Goal: Task Accomplishment & Management: Manage account settings

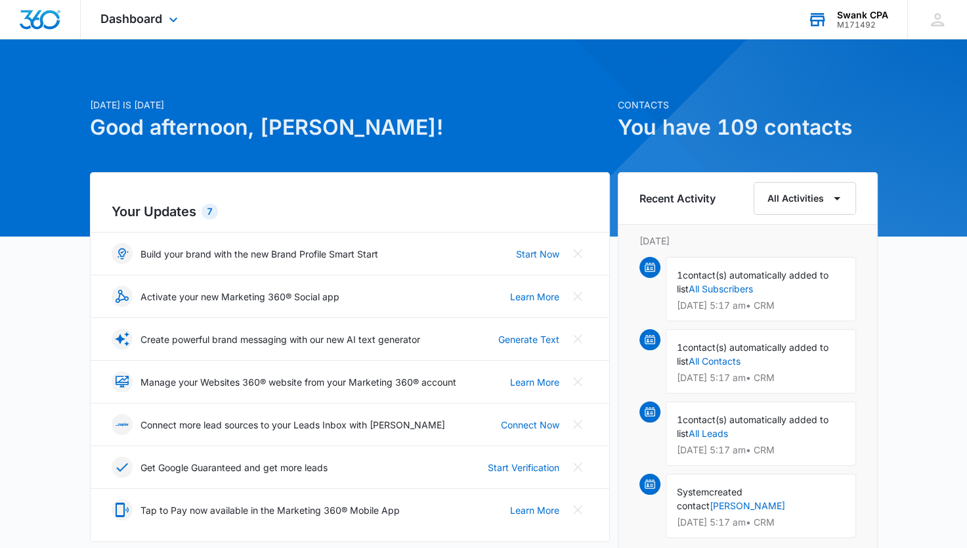
click at [873, 12] on div "Swank CPA" at bounding box center [862, 15] width 51 height 11
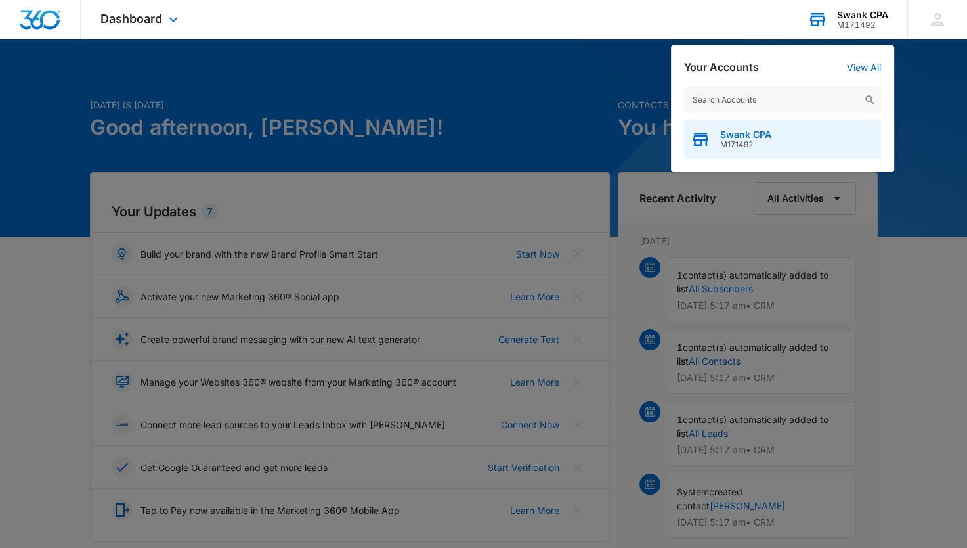
click at [770, 134] on div "Swank CPA M171492" at bounding box center [782, 138] width 197 height 39
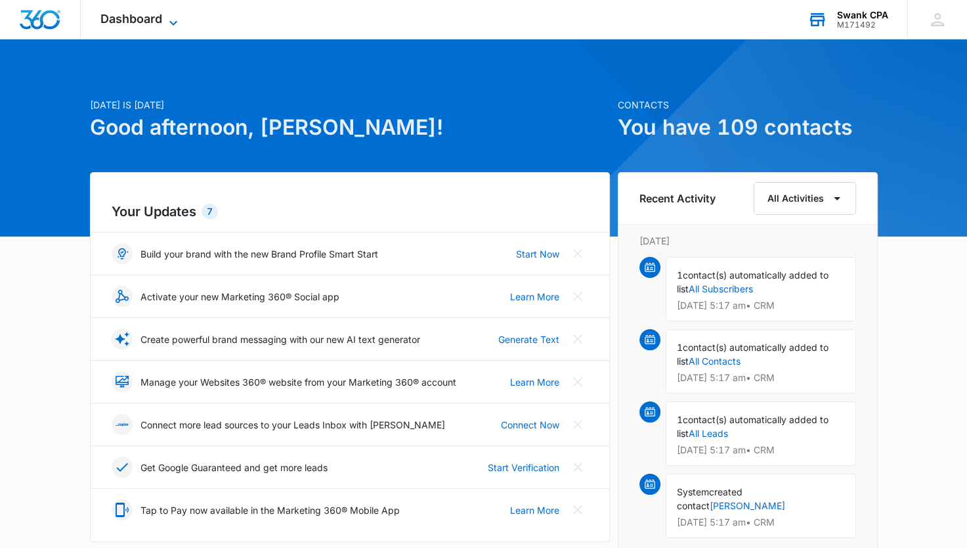
click at [148, 17] on span "Dashboard" at bounding box center [131, 19] width 62 height 14
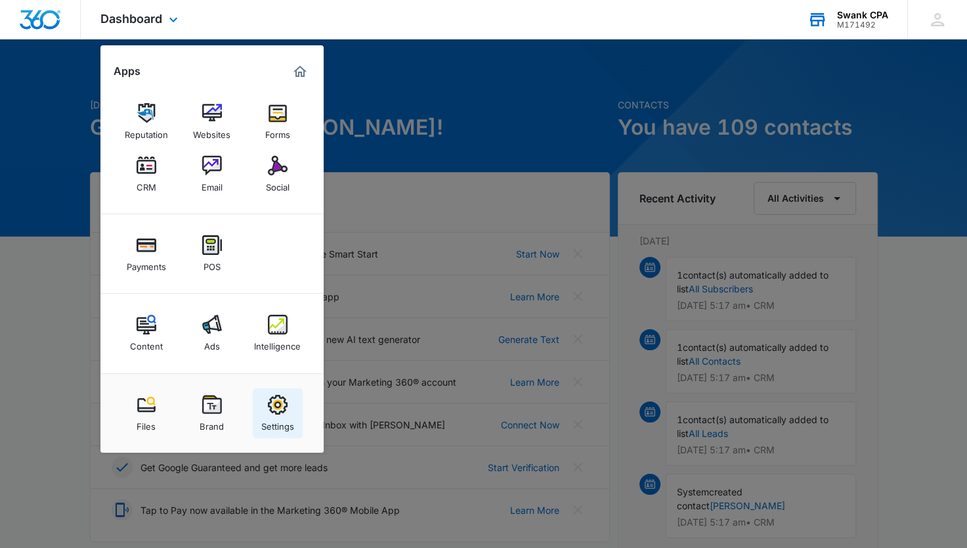
click at [292, 406] on link "Settings" at bounding box center [278, 413] width 50 height 50
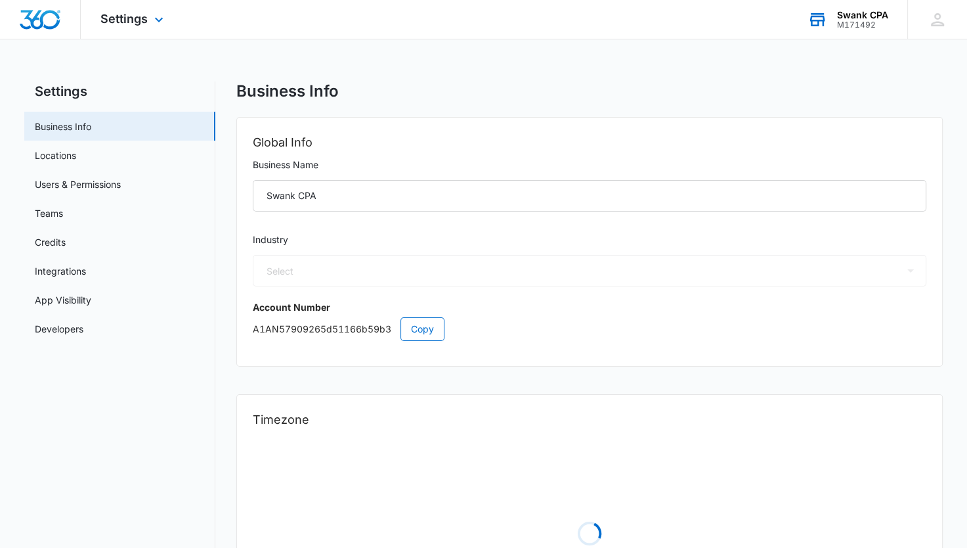
select select "33"
select select "US"
select select "America/Los_Angeles"
click at [108, 14] on span "Settings" at bounding box center [123, 19] width 47 height 14
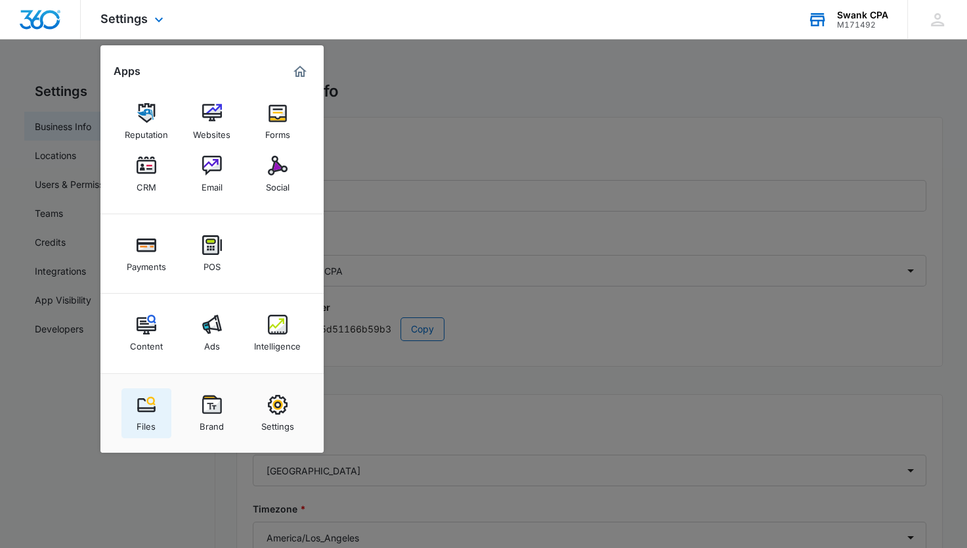
click at [134, 411] on link "Files" at bounding box center [146, 413] width 50 height 50
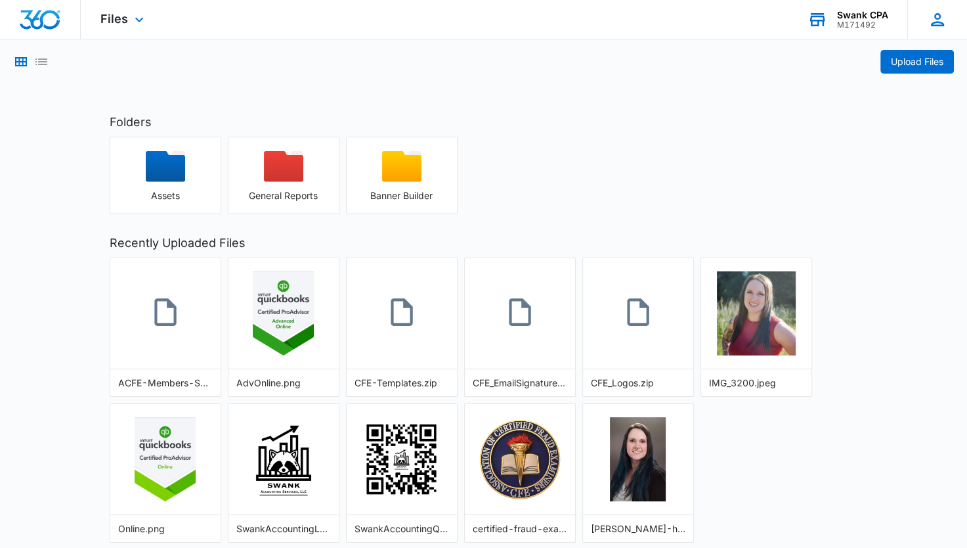
click at [930, 20] on icon at bounding box center [938, 20] width 20 height 20
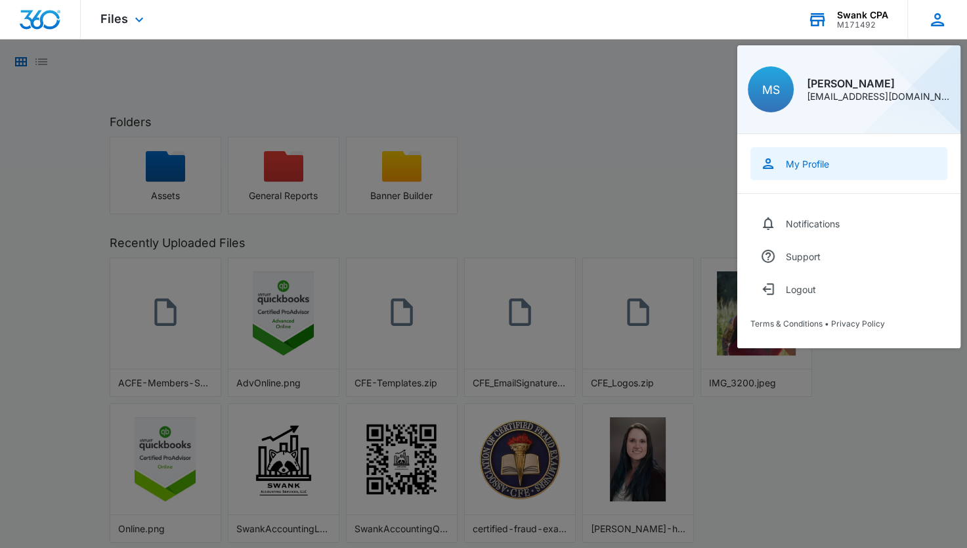
click at [808, 163] on div "My Profile" at bounding box center [807, 163] width 43 height 11
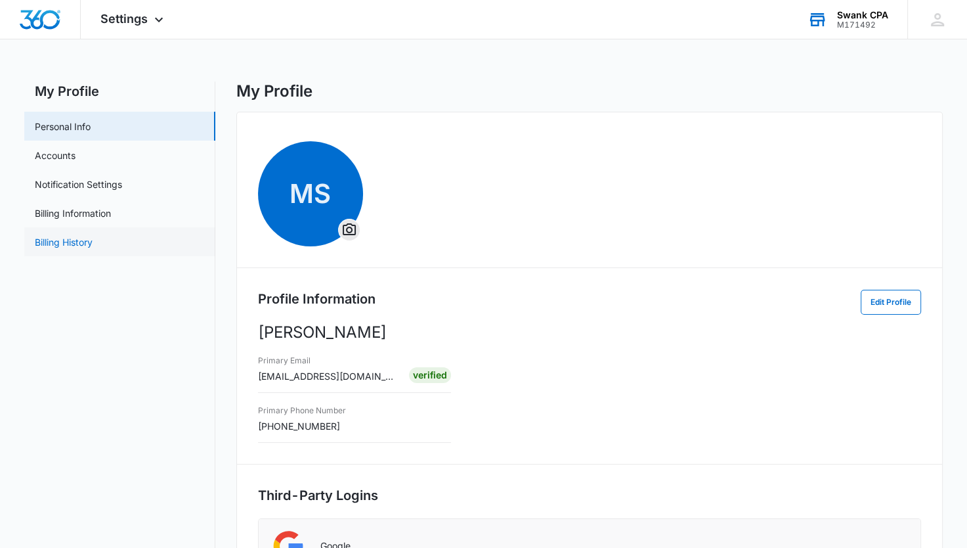
click at [93, 249] on link "Billing History" at bounding box center [64, 242] width 58 height 14
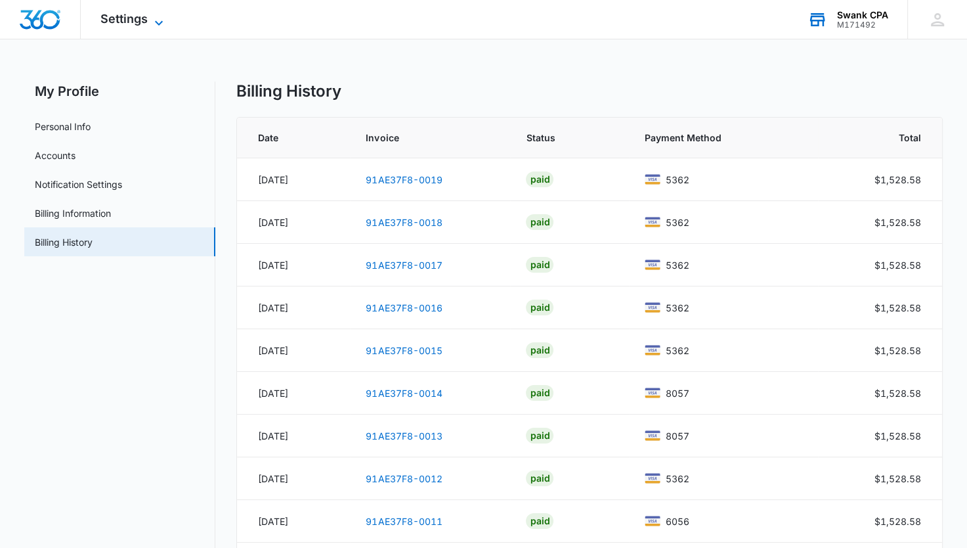
click at [152, 15] on icon at bounding box center [159, 23] width 16 height 16
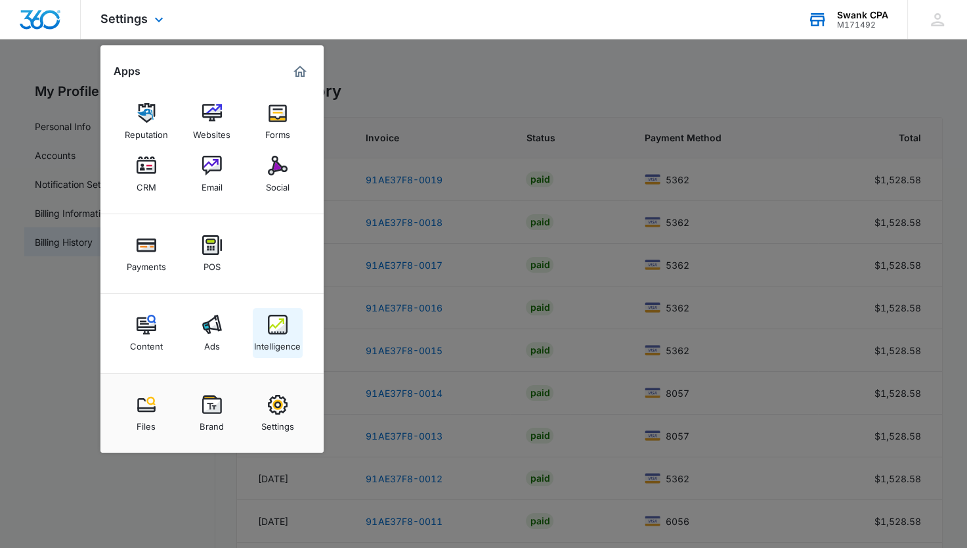
click at [291, 318] on link "Intelligence" at bounding box center [278, 333] width 50 height 50
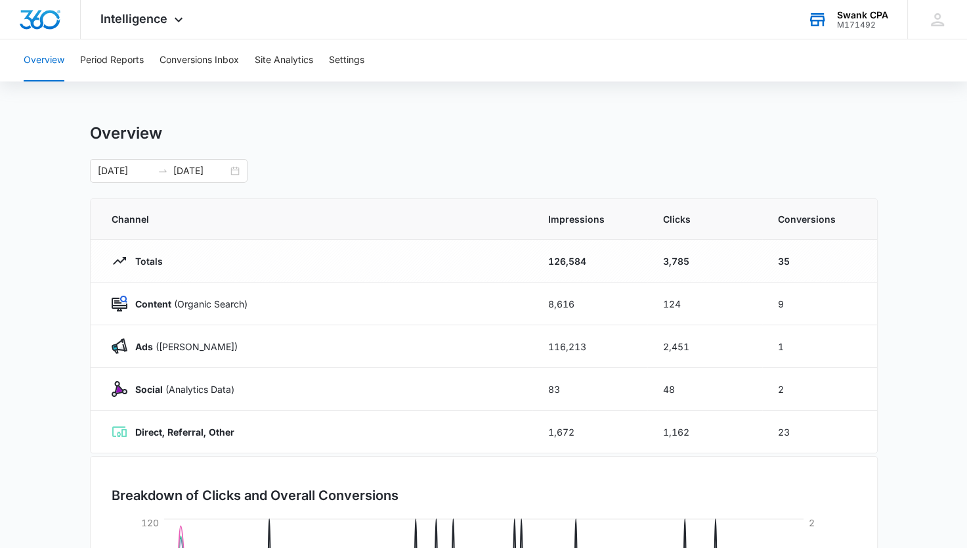
click at [47, 59] on button "Overview" at bounding box center [44, 60] width 41 height 42
click at [128, 17] on span "Intelligence" at bounding box center [133, 19] width 67 height 14
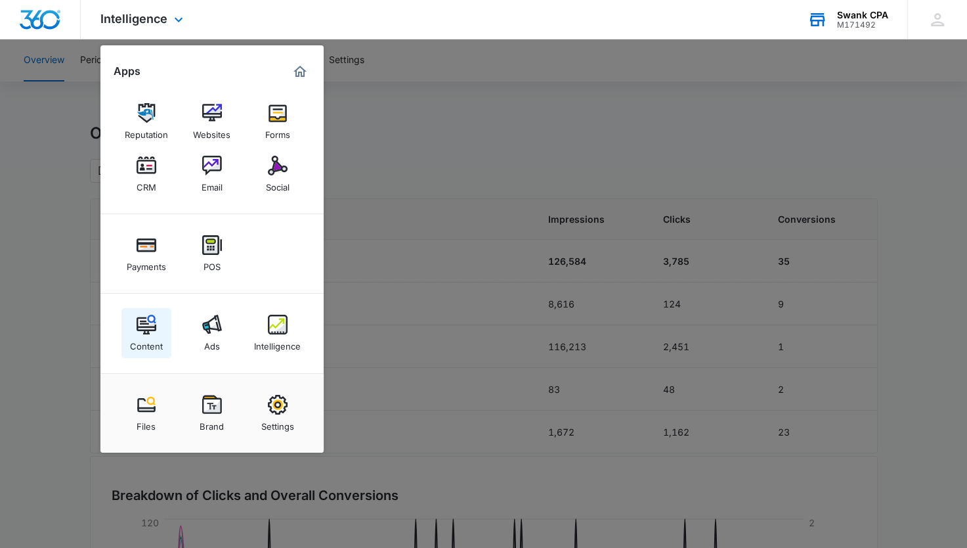
click at [145, 322] on img at bounding box center [147, 324] width 20 height 20
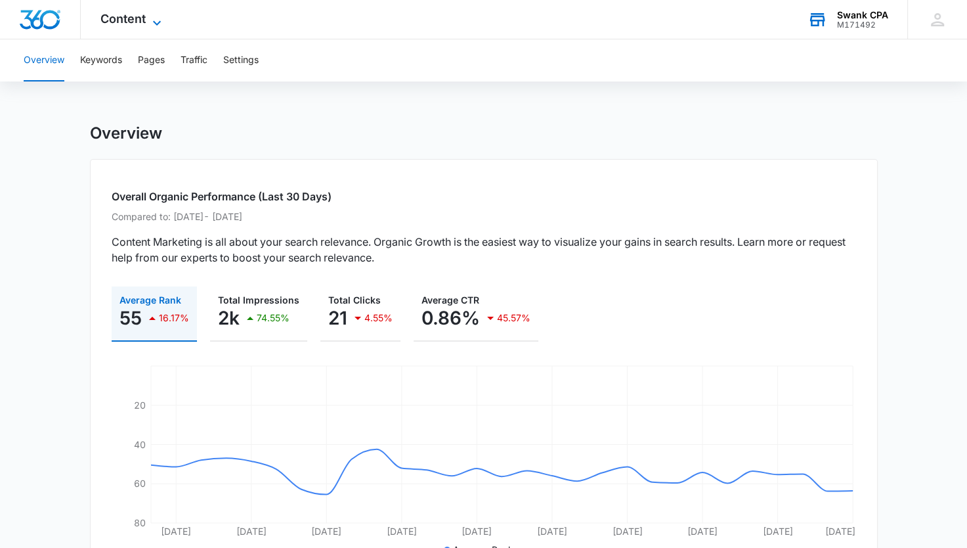
click at [124, 20] on span "Content" at bounding box center [122, 19] width 45 height 14
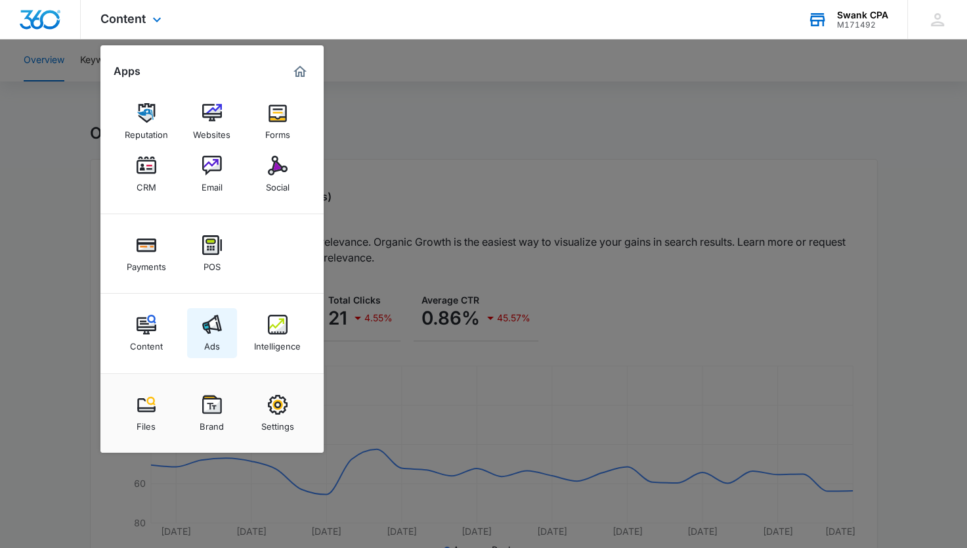
click at [218, 330] on img at bounding box center [212, 324] width 20 height 20
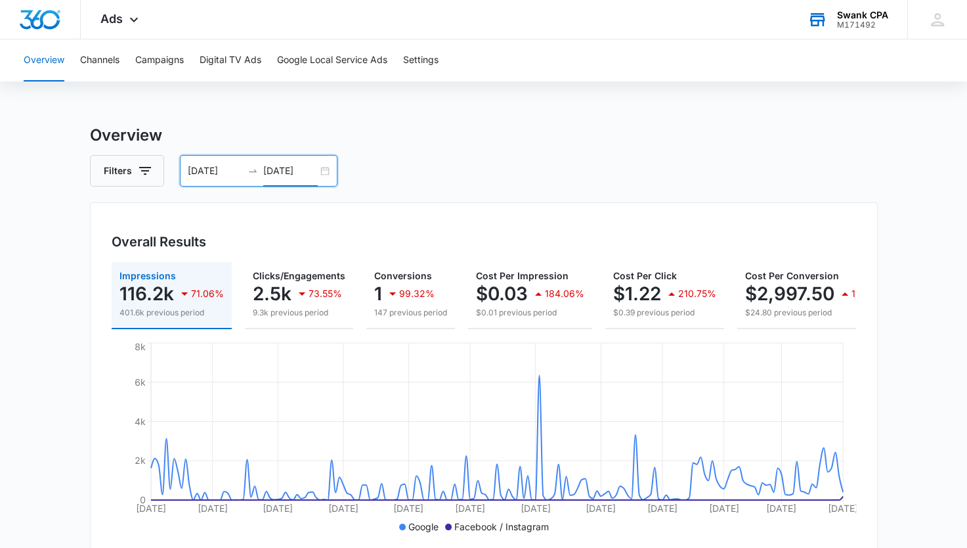
click at [295, 175] on input "[DATE]" at bounding box center [290, 170] width 54 height 14
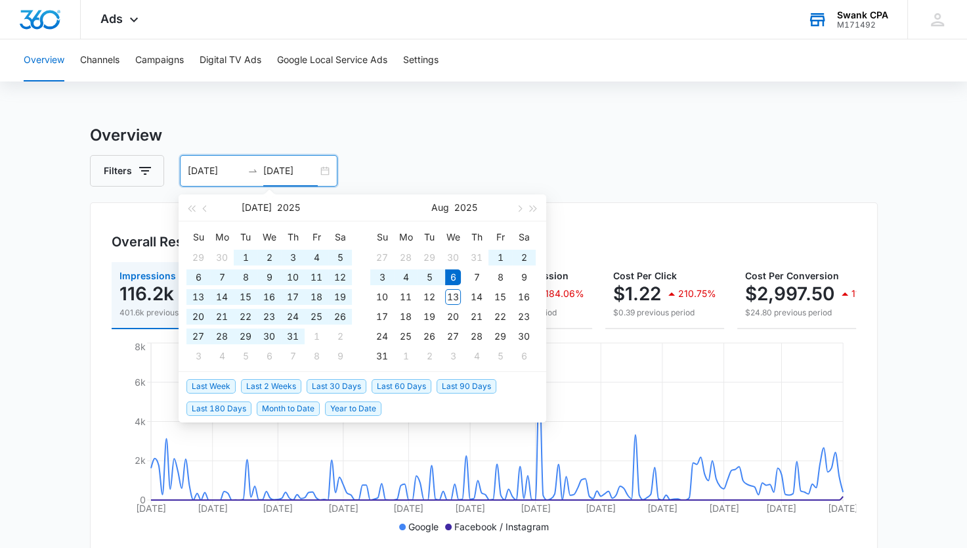
type input "[DATE]"
click at [352, 406] on span "Year to Date" at bounding box center [353, 408] width 56 height 14
type input "[DATE]"
